Goal: Find specific page/section: Find specific page/section

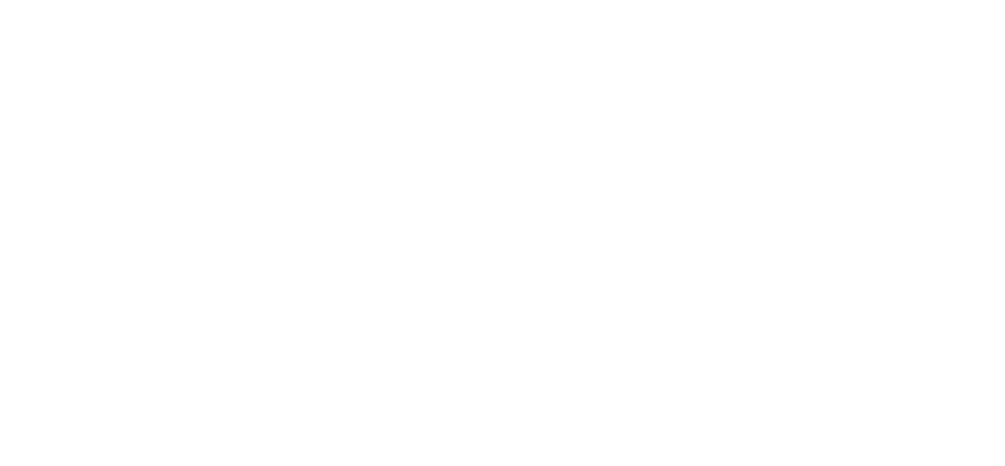
select select ""en""
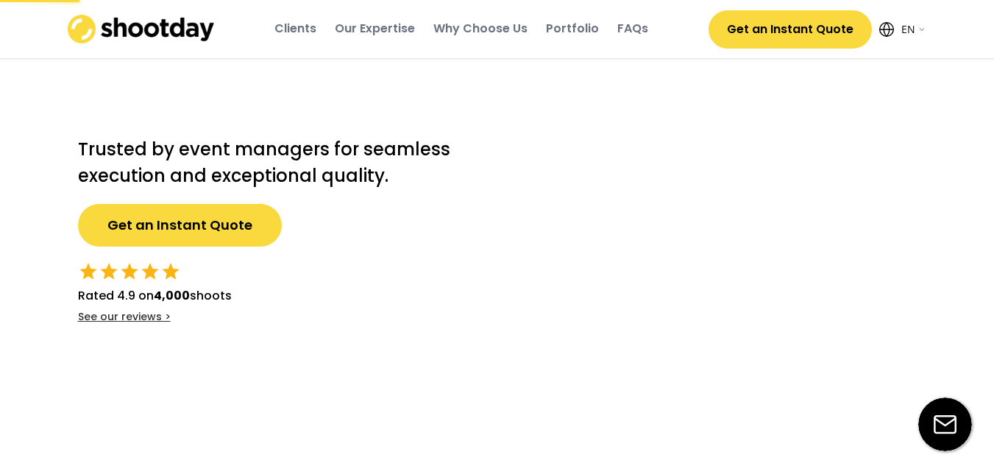
click at [413, 221] on div "Trusted by event managers for seamless execution and exceptional quality. Get a…" at bounding box center [273, 206] width 434 height 236
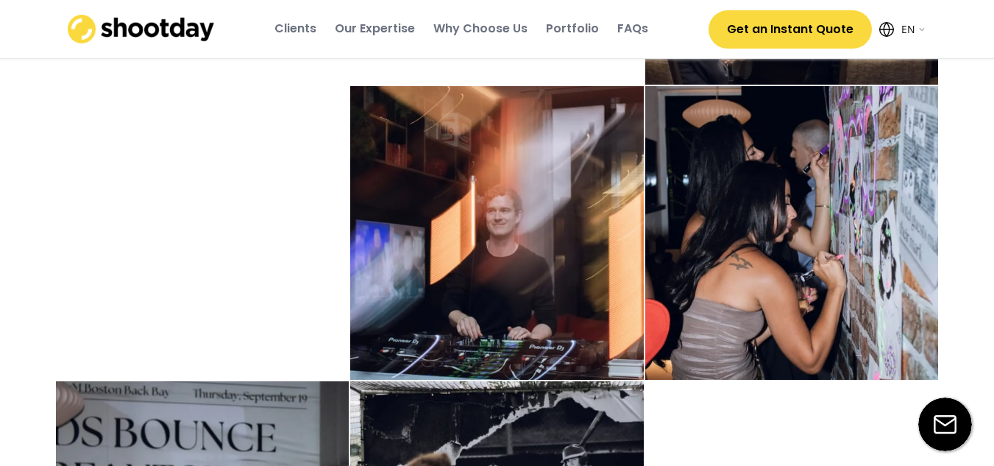
scroll to position [3560, 0]
